Goal: Navigation & Orientation: Find specific page/section

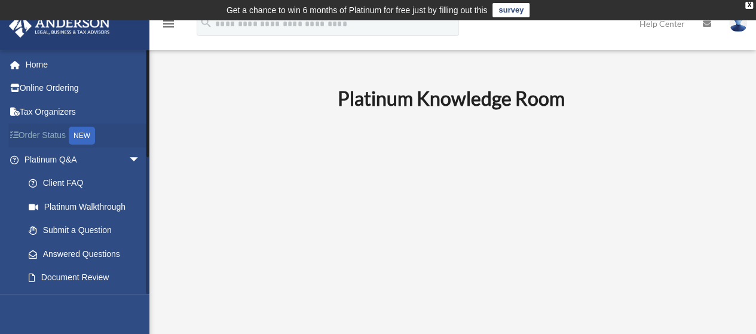
click at [85, 139] on div "NEW" at bounding box center [82, 136] width 26 height 18
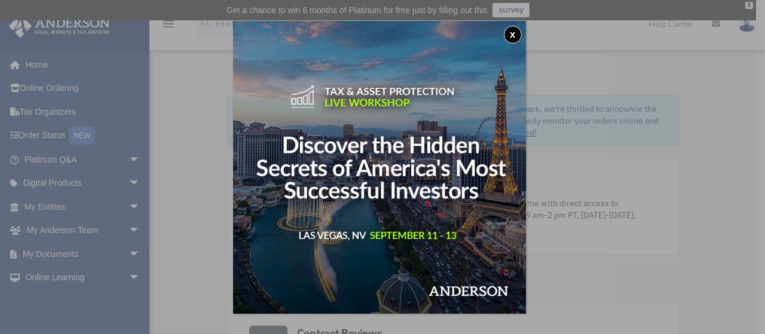
click at [75, 257] on div "x" at bounding box center [382, 167] width 765 height 334
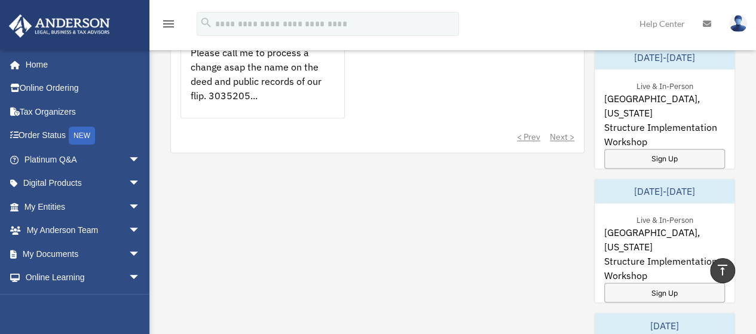
scroll to position [838, 0]
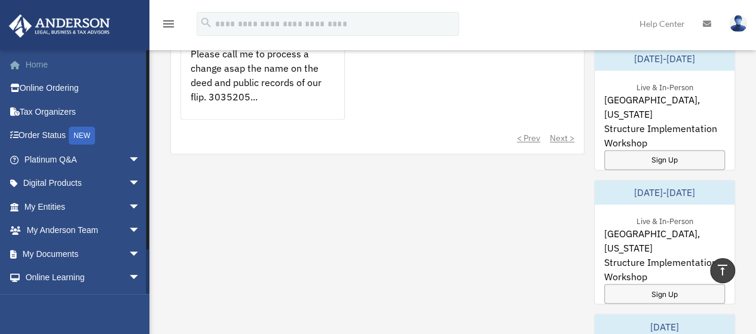
click at [38, 75] on link "Home" at bounding box center [83, 65] width 150 height 24
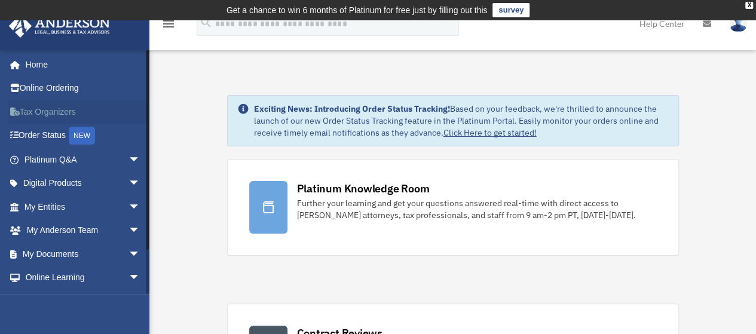
click at [50, 116] on link "Tax Organizers" at bounding box center [83, 112] width 150 height 24
